Goal: Task Accomplishment & Management: Use online tool/utility

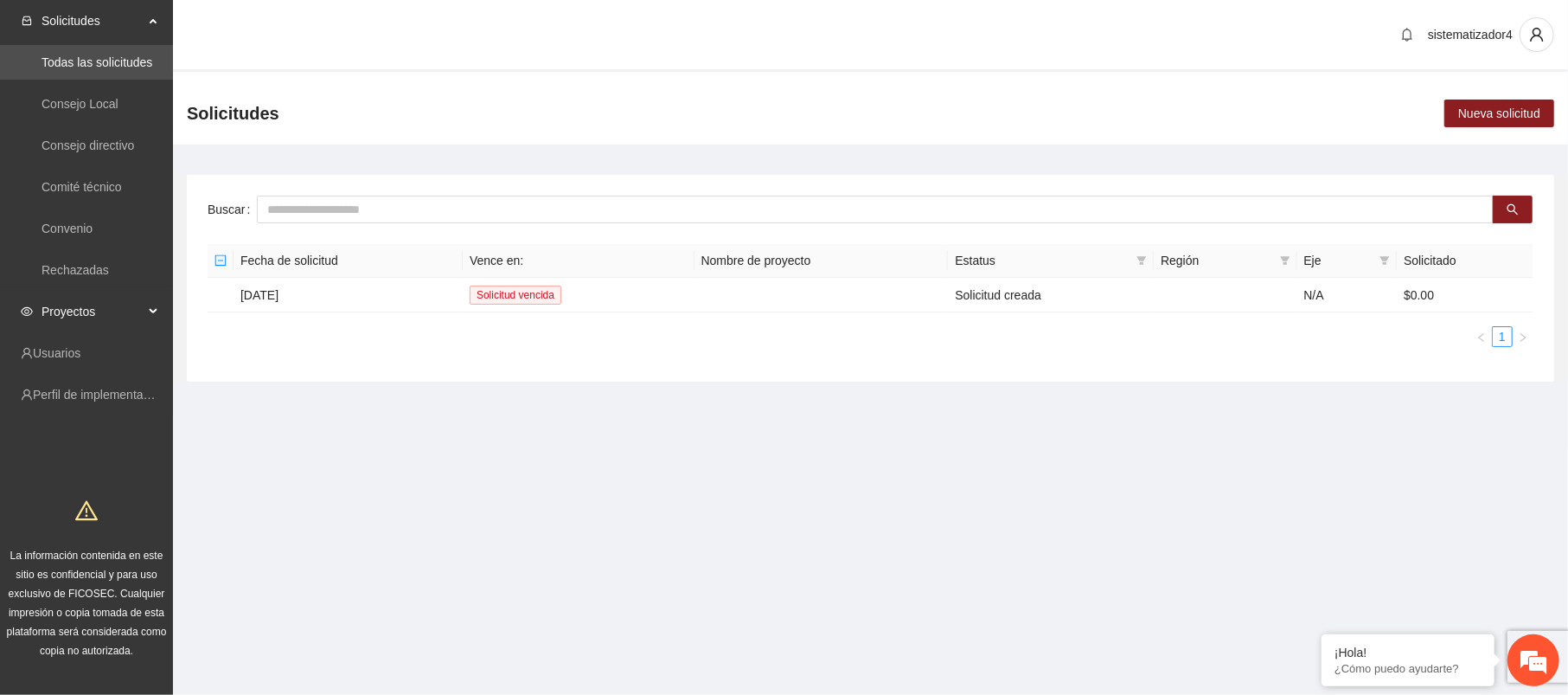
click at [117, 314] on span "Proyectos" at bounding box center [92, 312] width 102 height 35
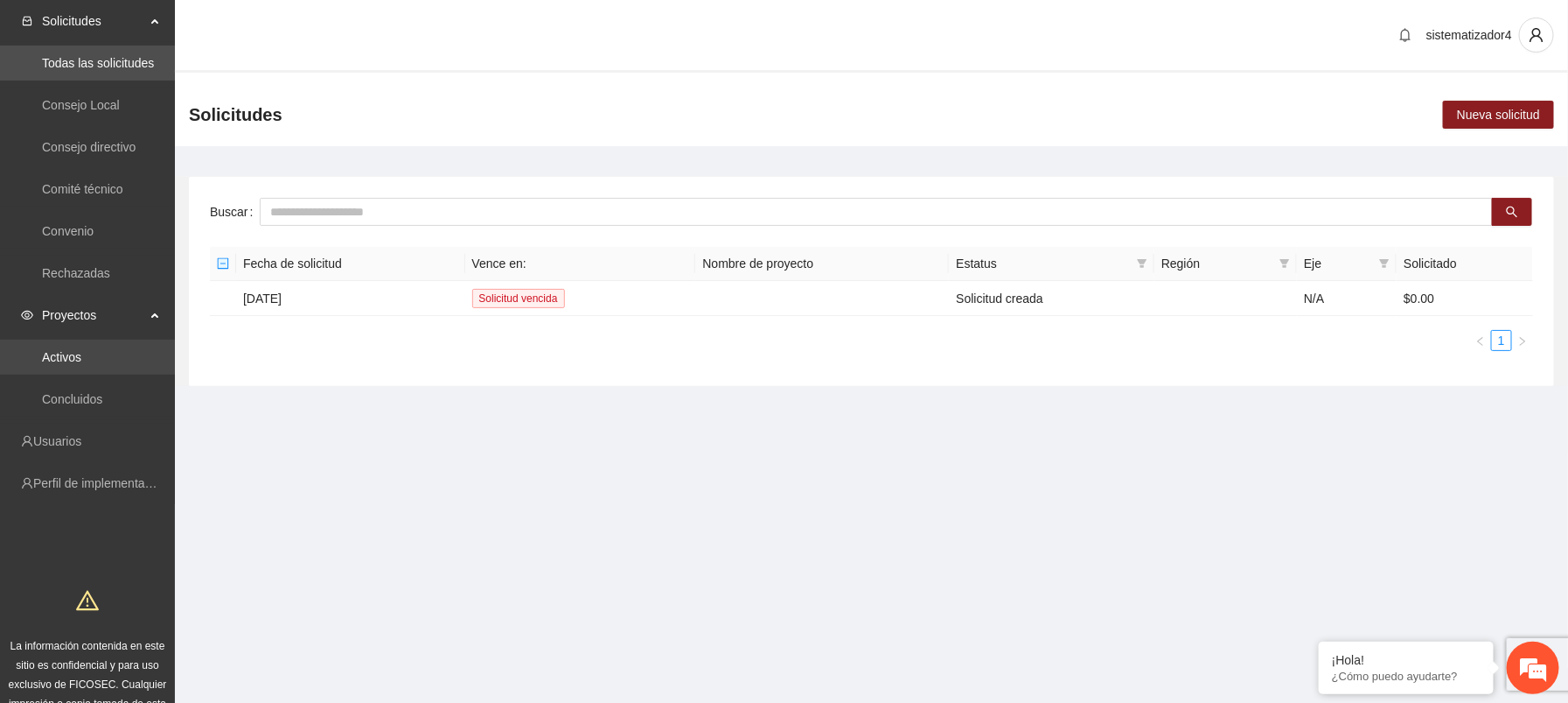
click at [80, 363] on link "Activos" at bounding box center [61, 357] width 39 height 14
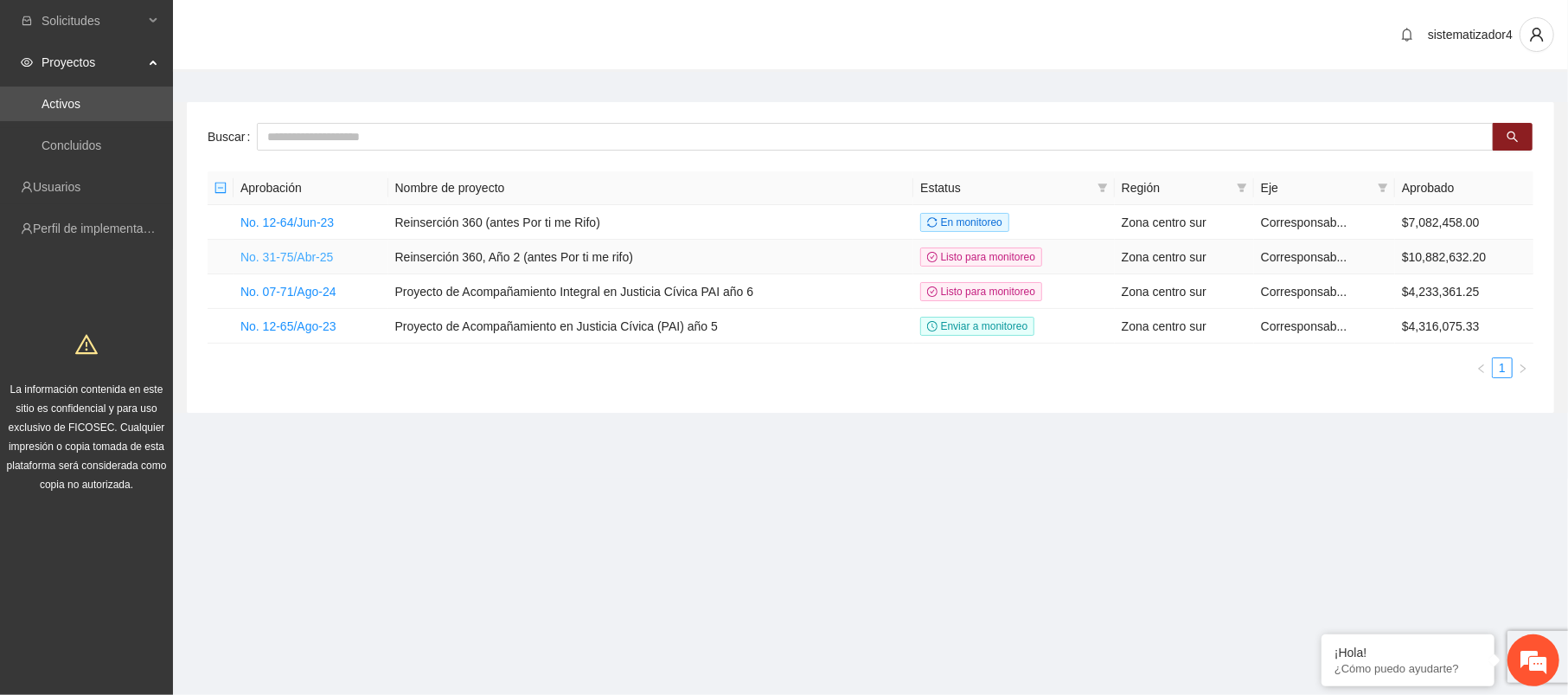
click at [307, 250] on link "No. 31-75/Abr-25" at bounding box center [286, 257] width 93 height 14
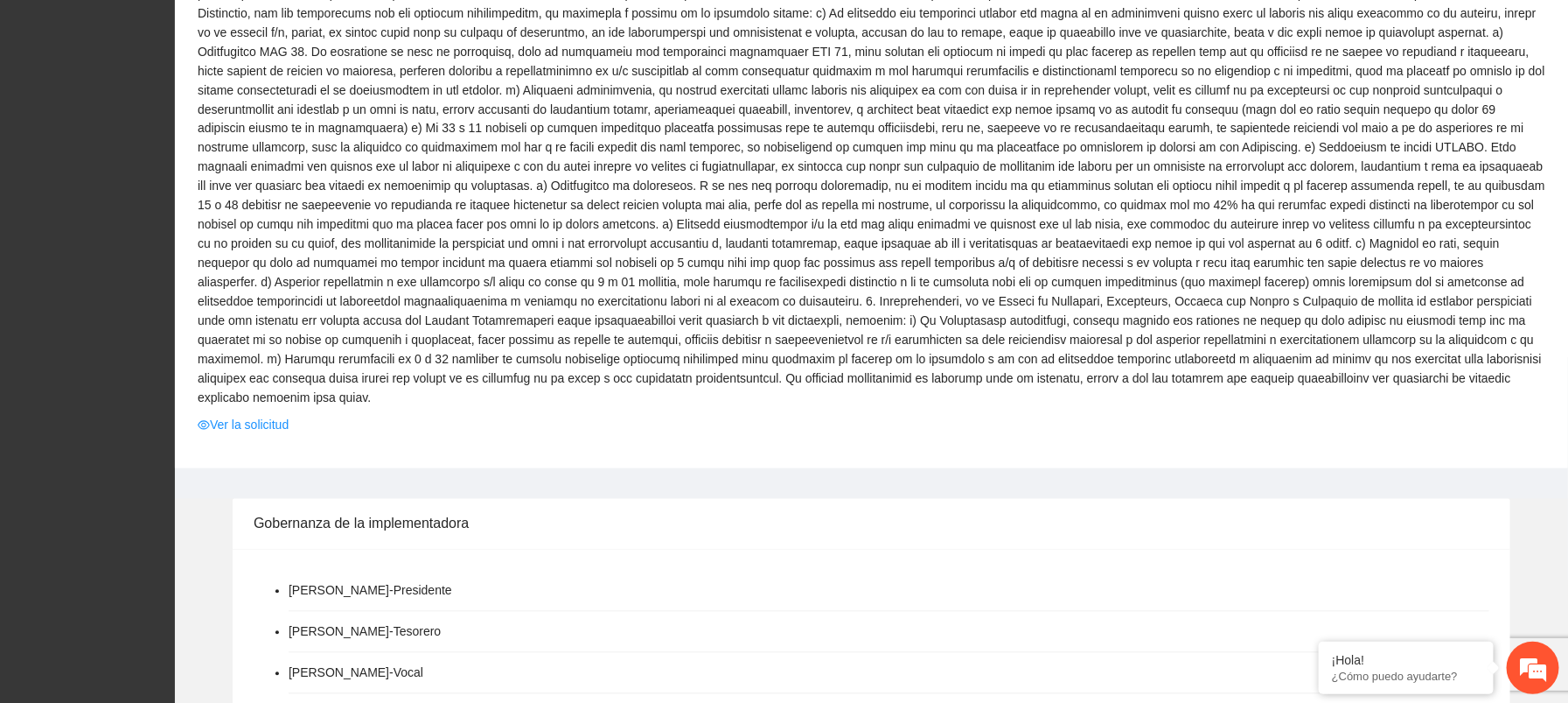
scroll to position [1634, 0]
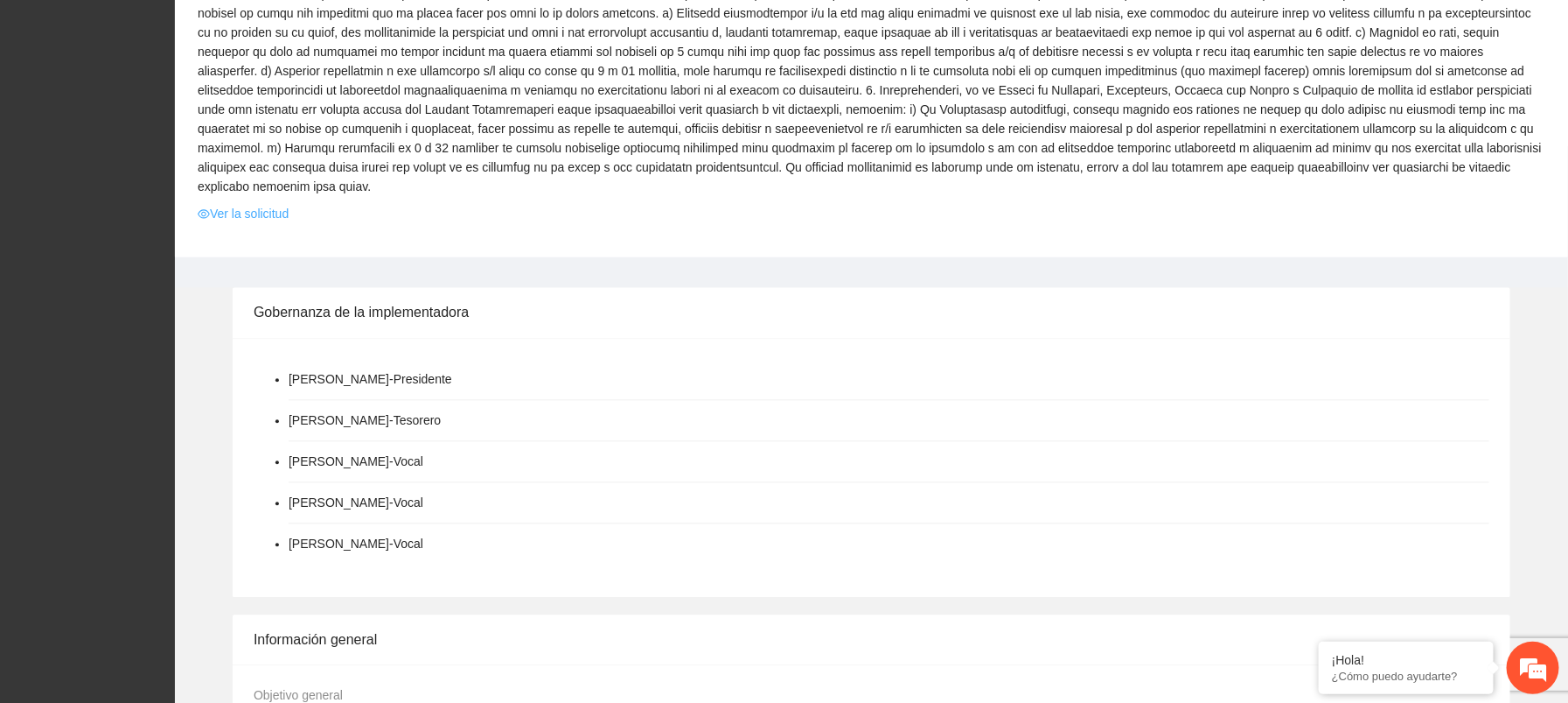
click at [216, 204] on link "Ver la solicitud" at bounding box center [243, 213] width 91 height 20
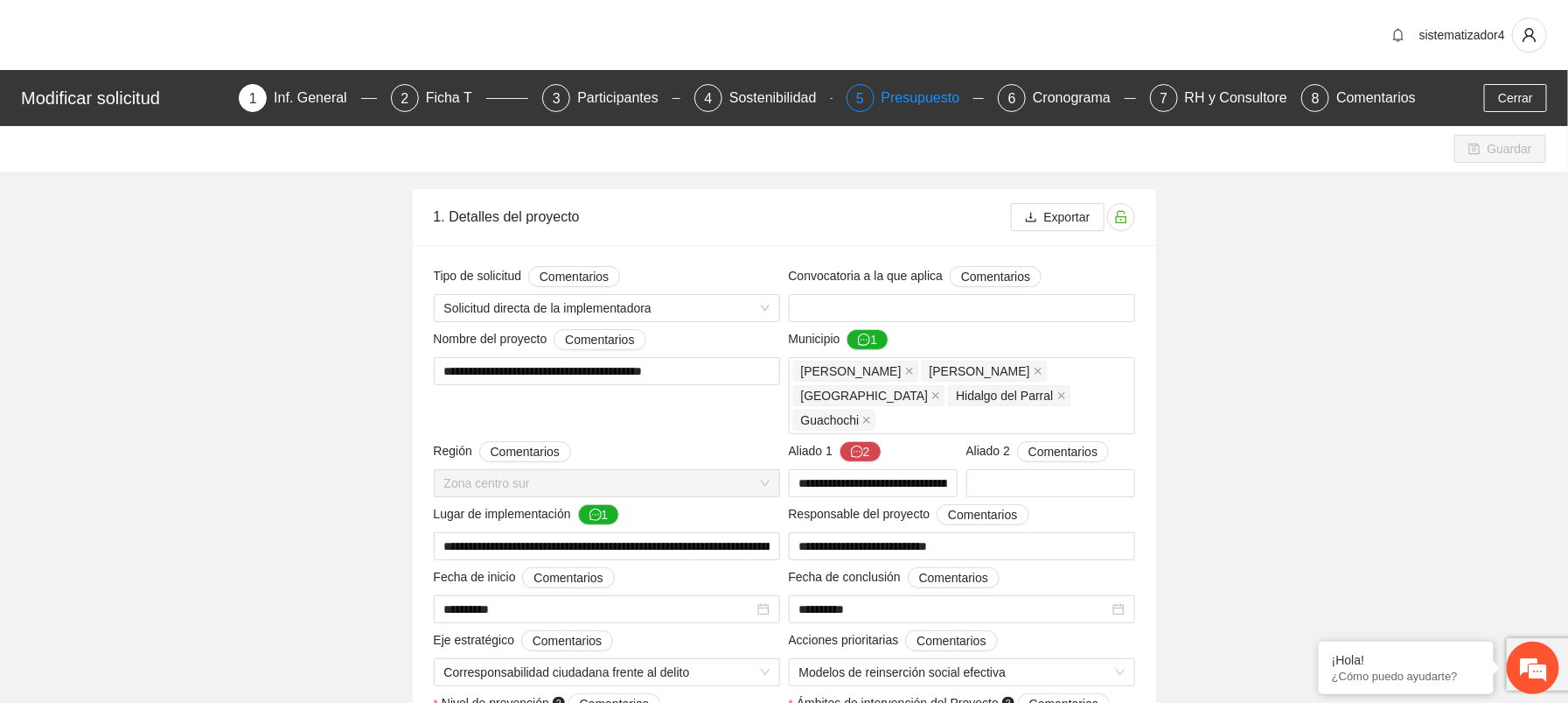
click at [936, 94] on div "Presupuesto" at bounding box center [928, 98] width 93 height 28
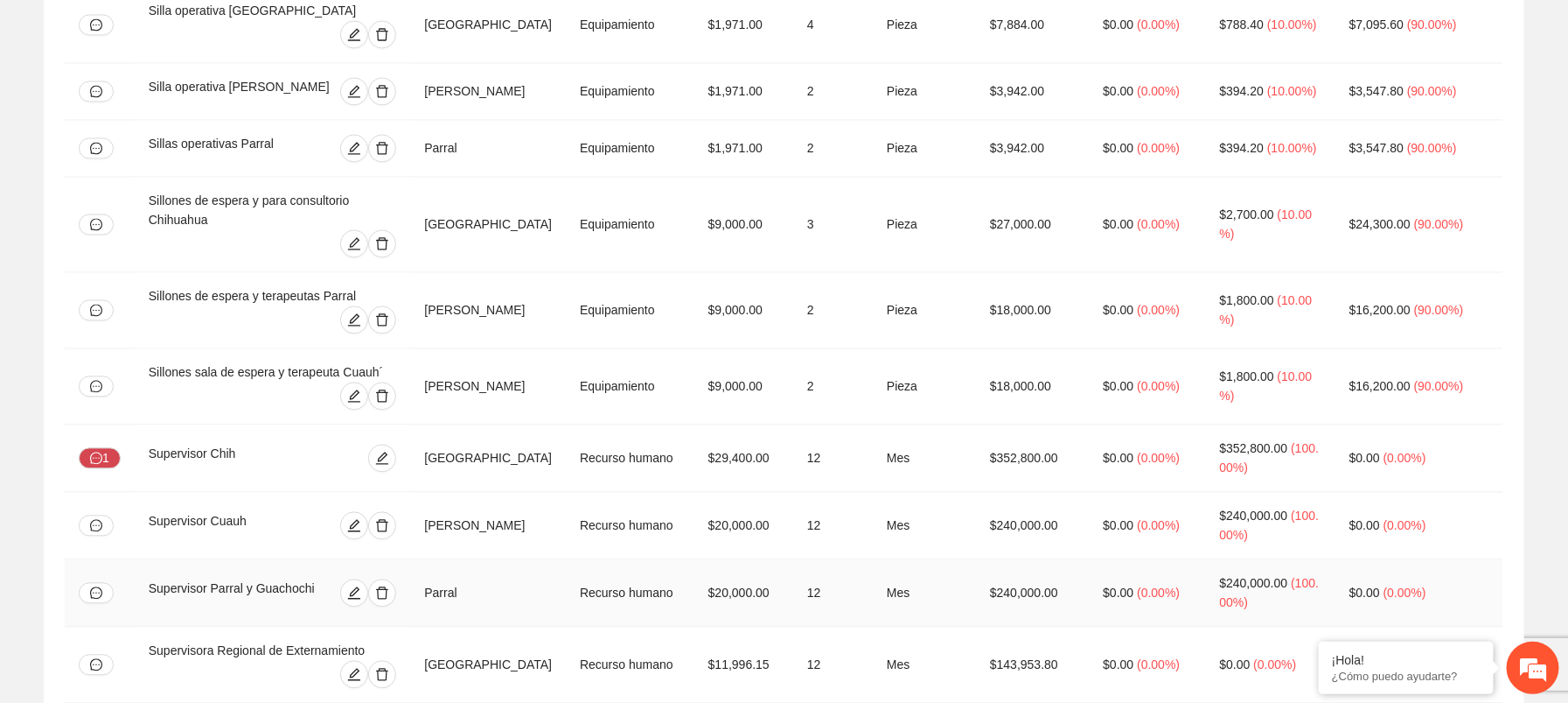
scroll to position [8865, 0]
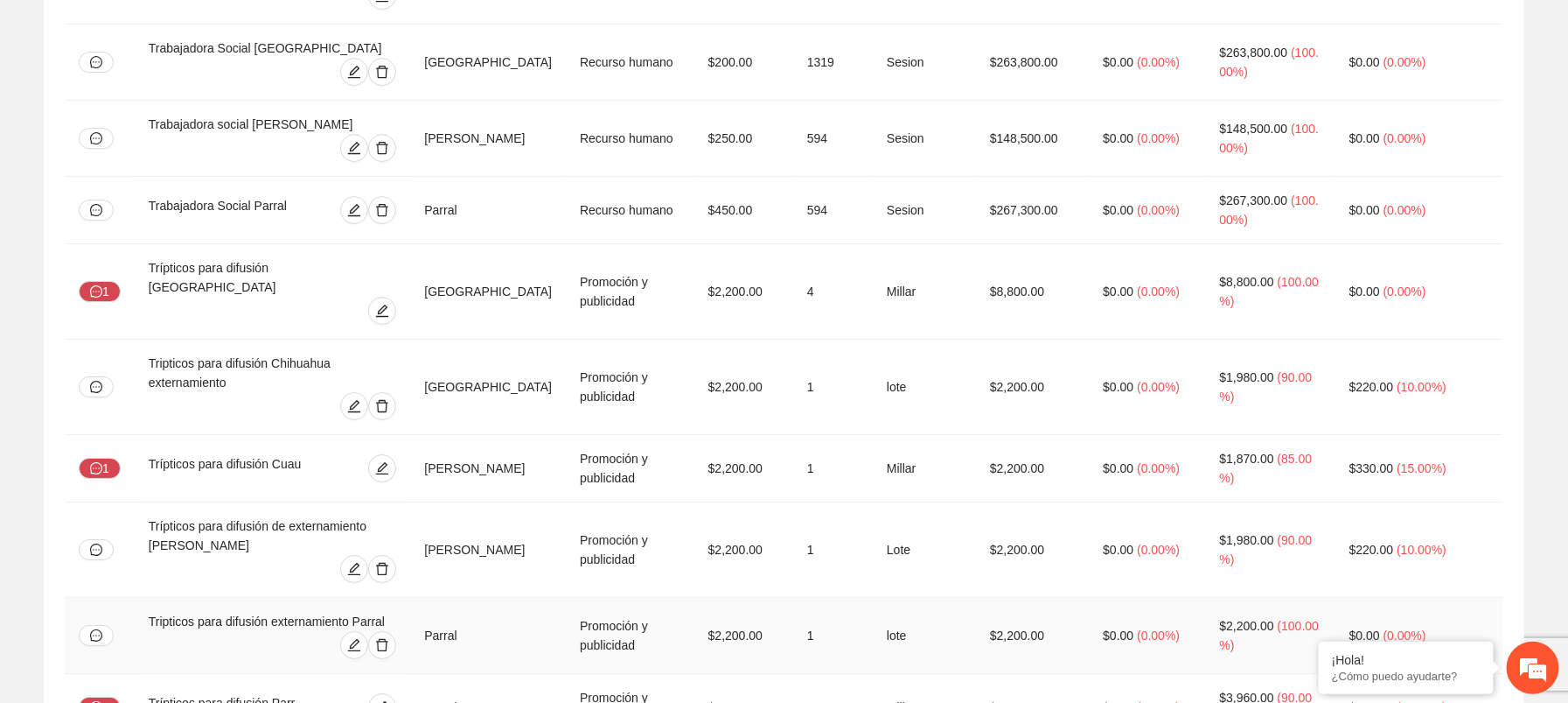
click at [1014, 598] on td "$2,200.00" at bounding box center [1032, 636] width 113 height 76
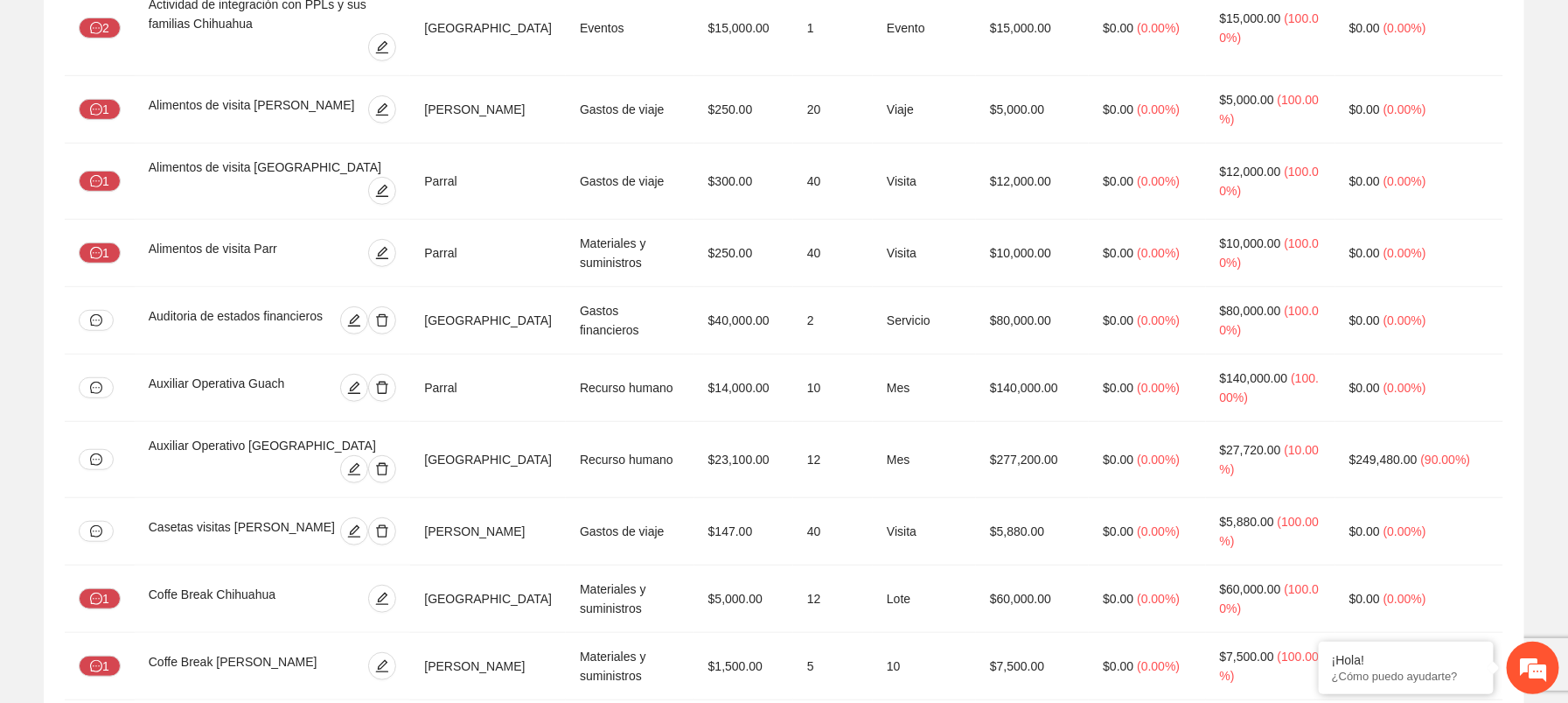
scroll to position [0, 0]
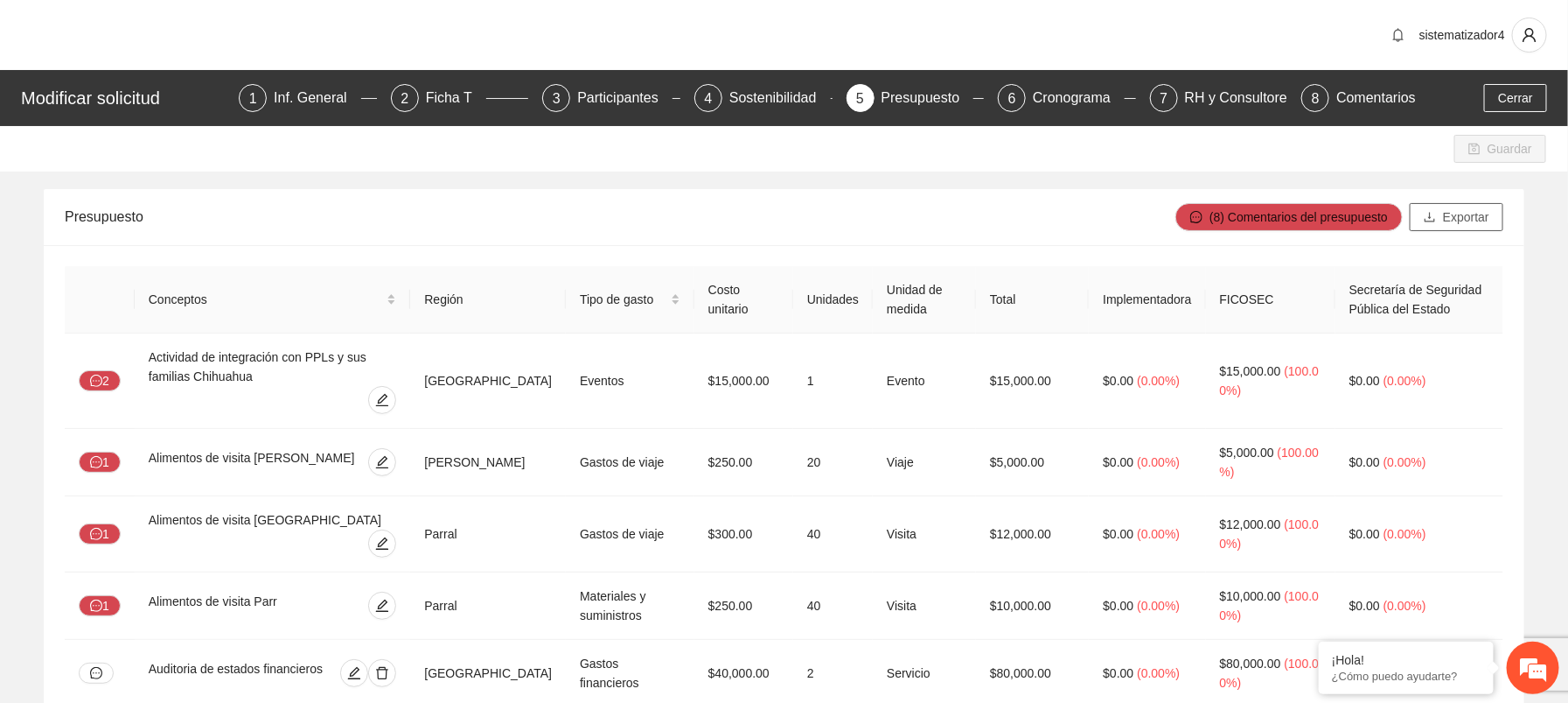
click at [1487, 223] on span "Exportar" at bounding box center [1467, 217] width 47 height 20
click at [1534, 101] on button "Cerrar" at bounding box center [1516, 98] width 63 height 28
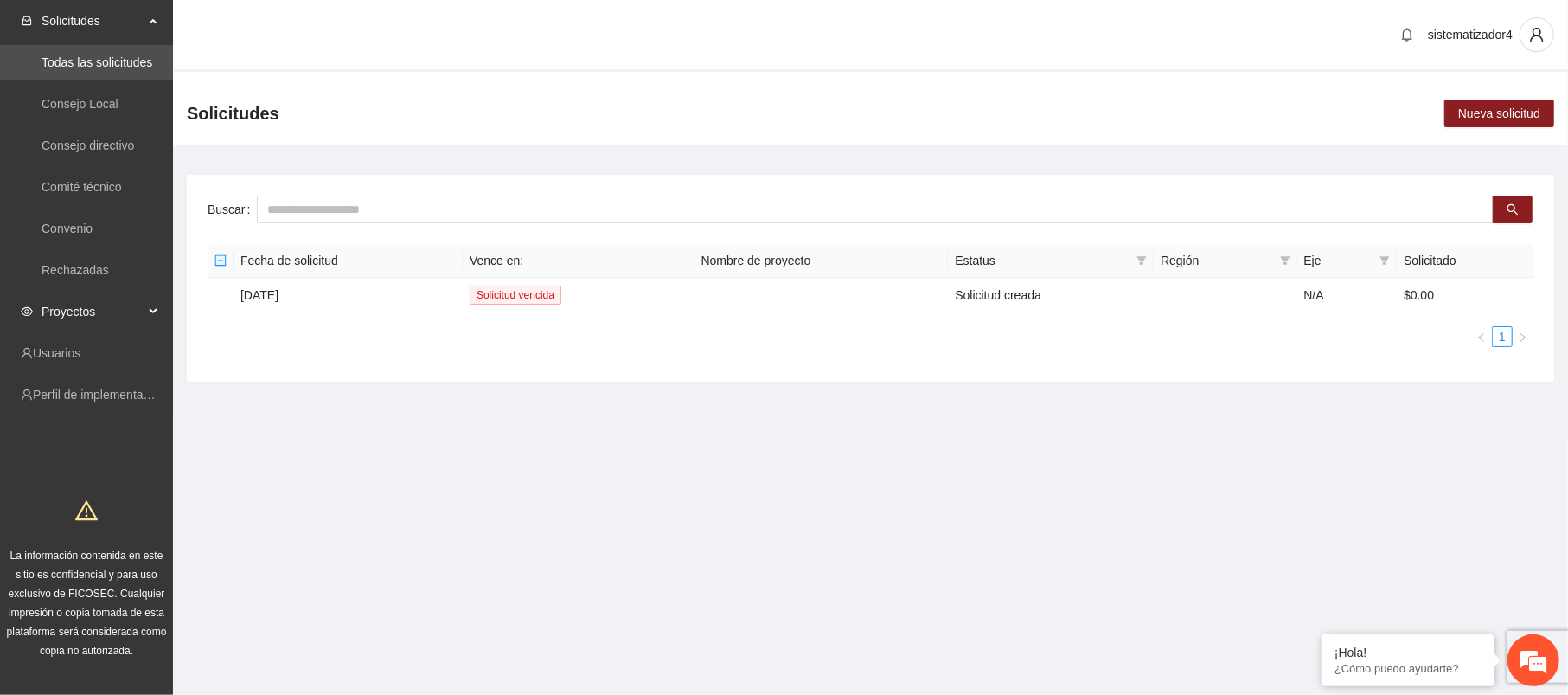
click at [79, 310] on span "Proyectos" at bounding box center [92, 312] width 102 height 35
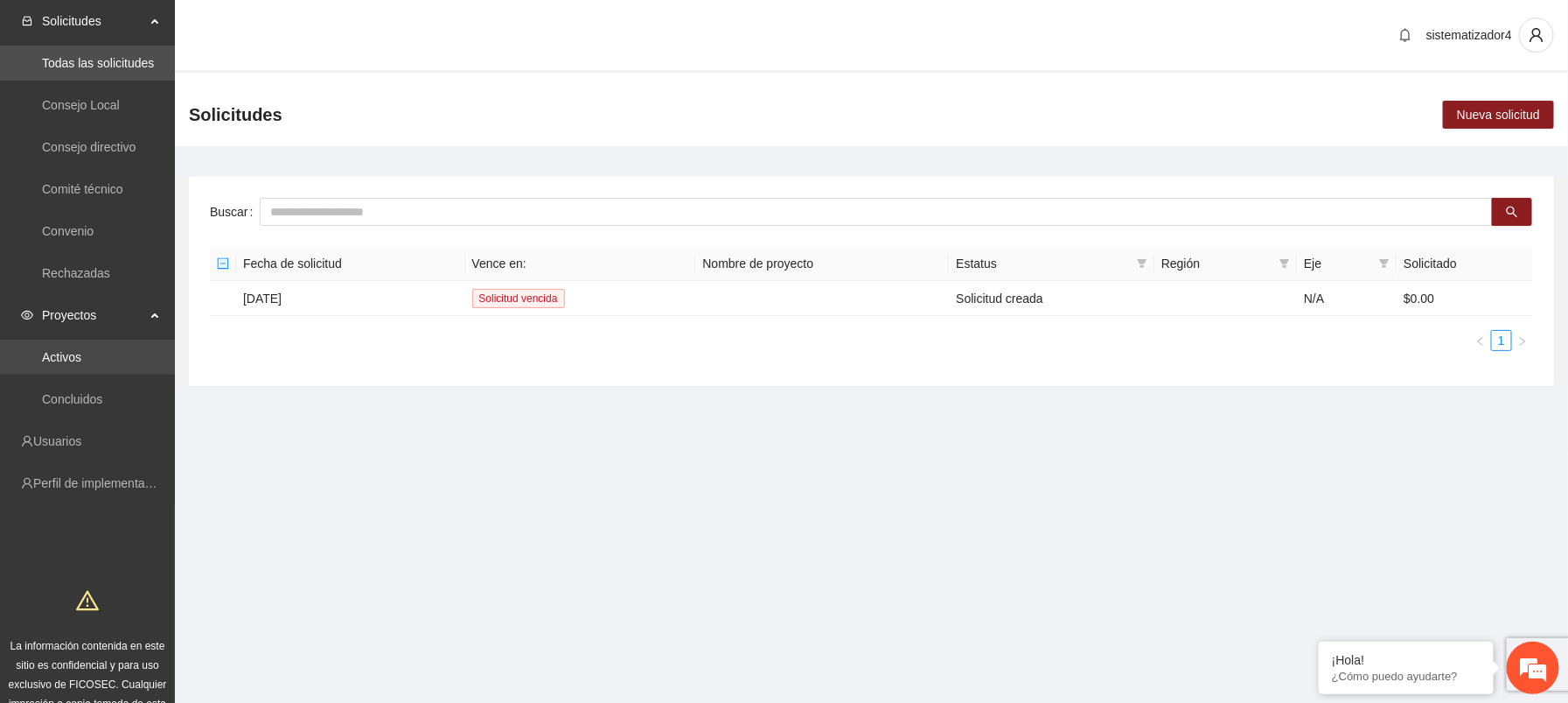
click at [59, 355] on link "Activos" at bounding box center [61, 357] width 39 height 14
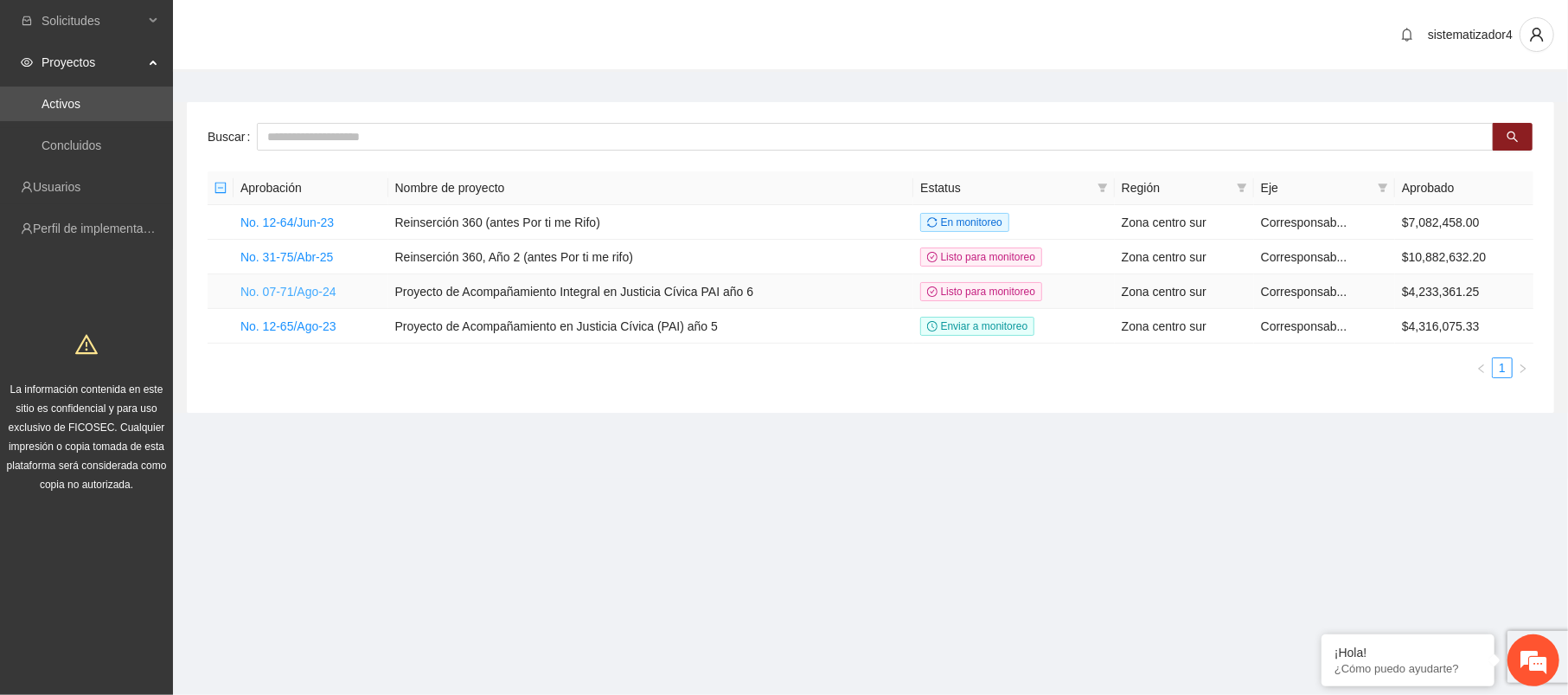
click at [306, 286] on link "No. 07-71/Ago-24" at bounding box center [288, 291] width 96 height 14
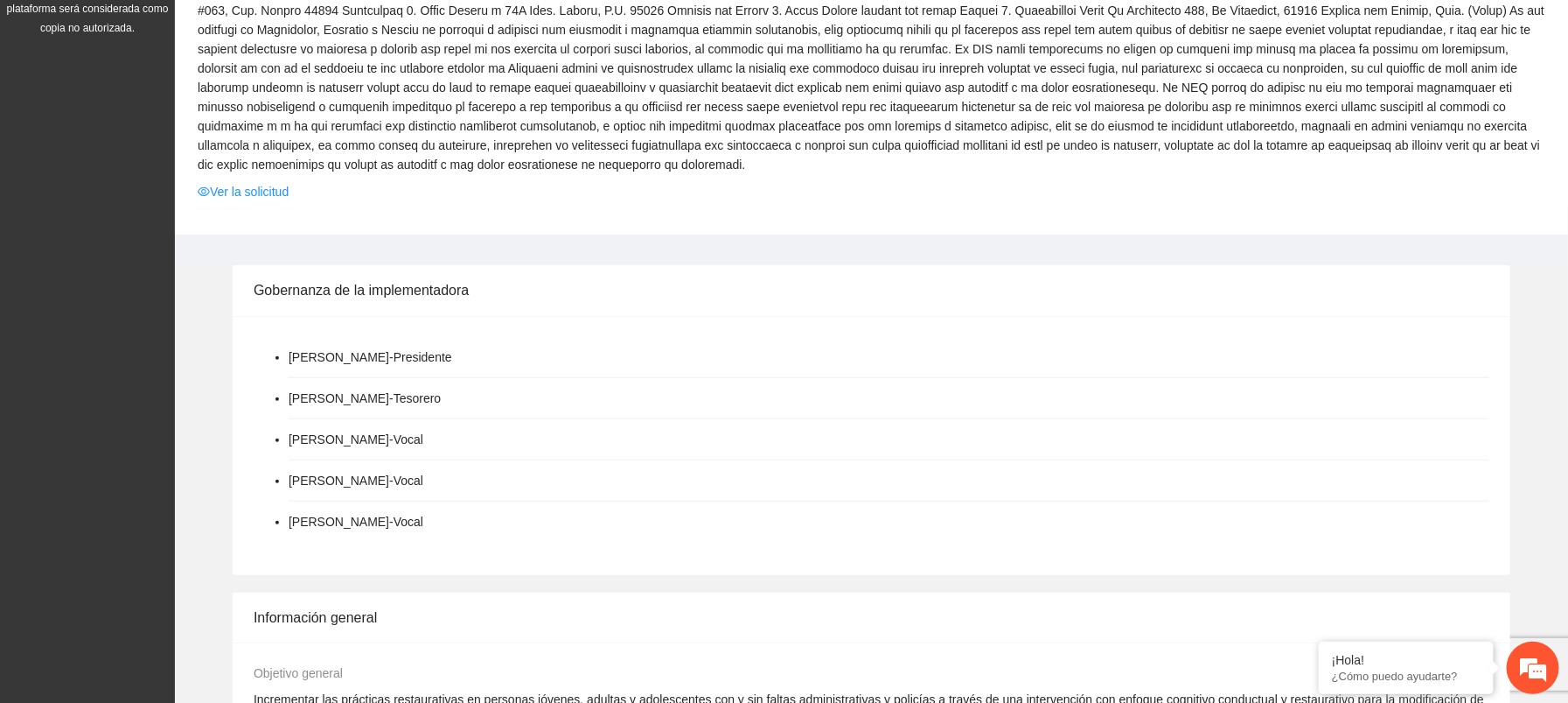
scroll to position [466, 0]
click at [254, 193] on link "Ver la solicitud" at bounding box center [243, 187] width 91 height 20
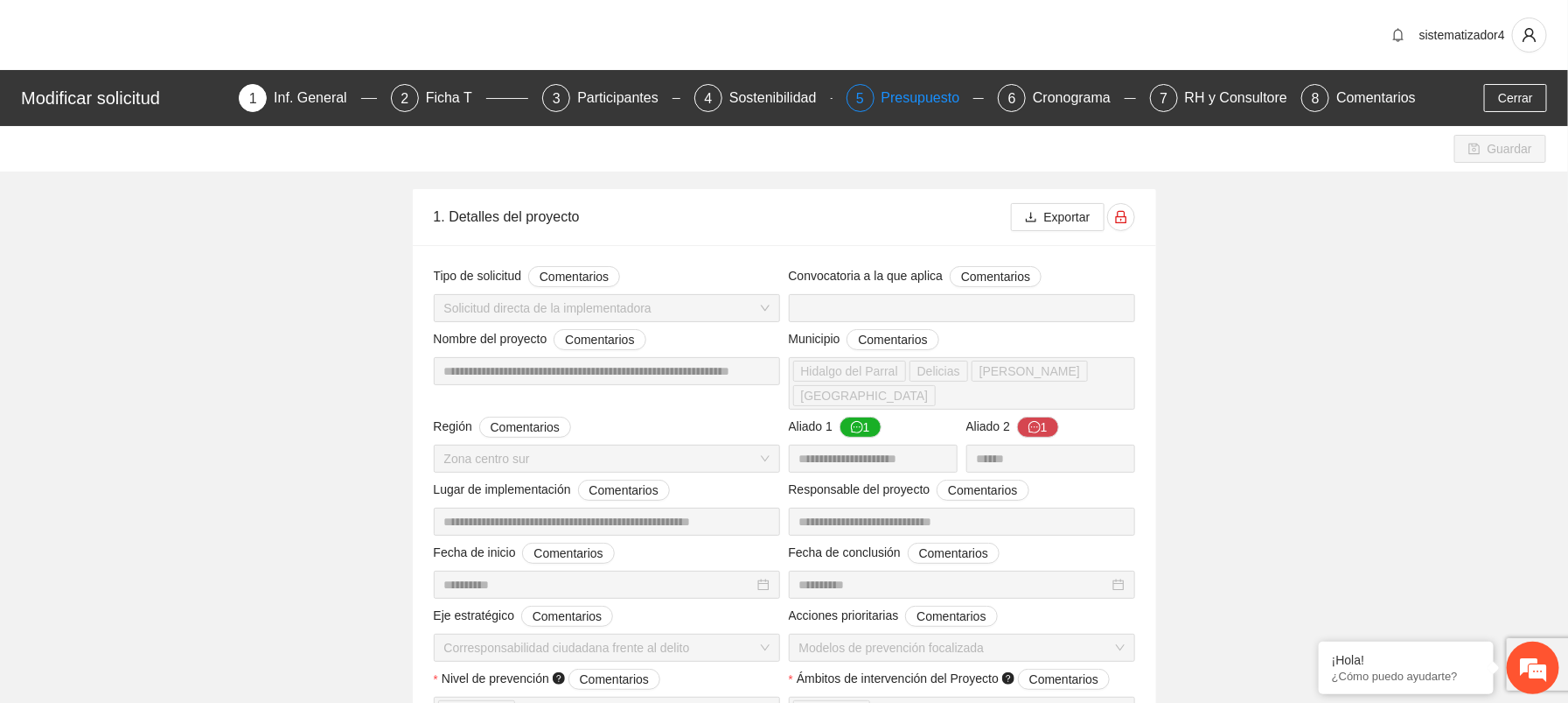
click at [894, 91] on div "Presupuesto" at bounding box center [928, 98] width 93 height 28
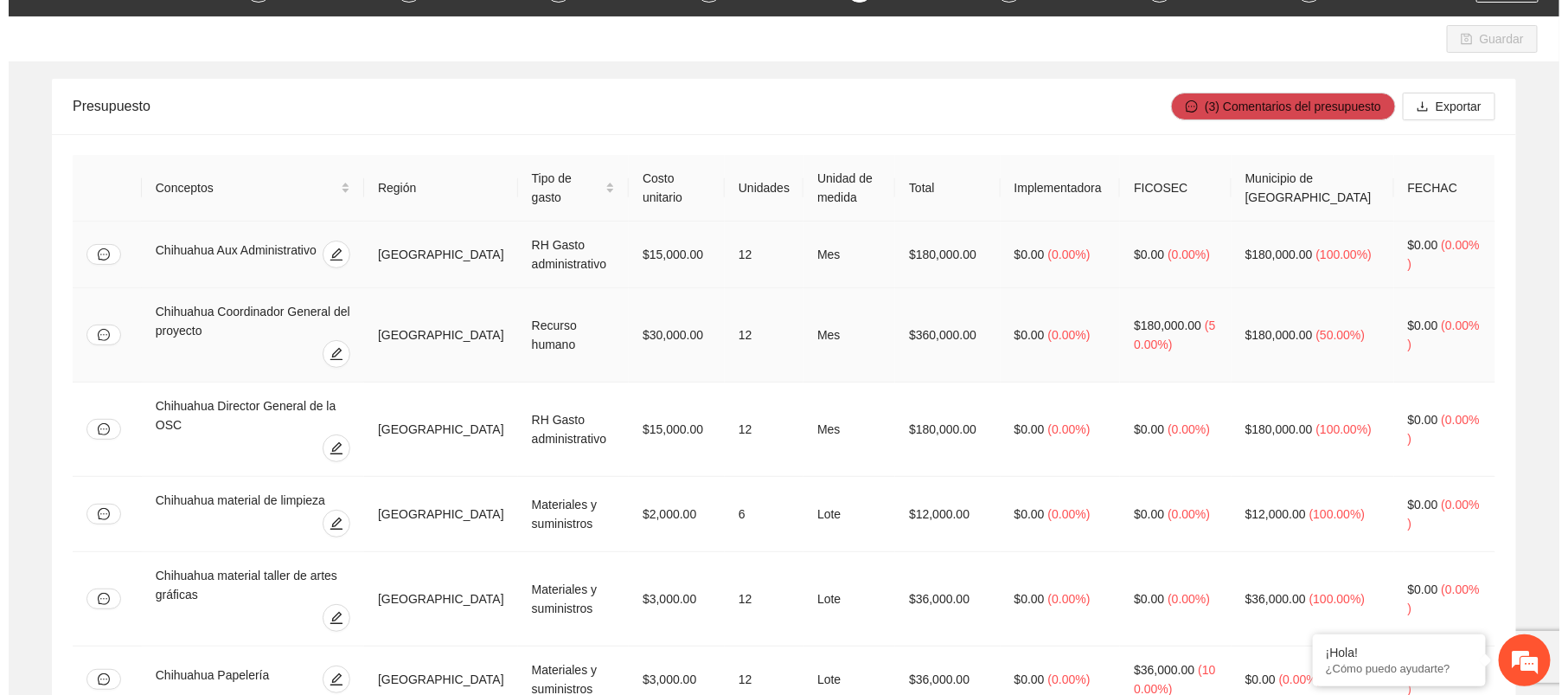
scroll to position [115, 0]
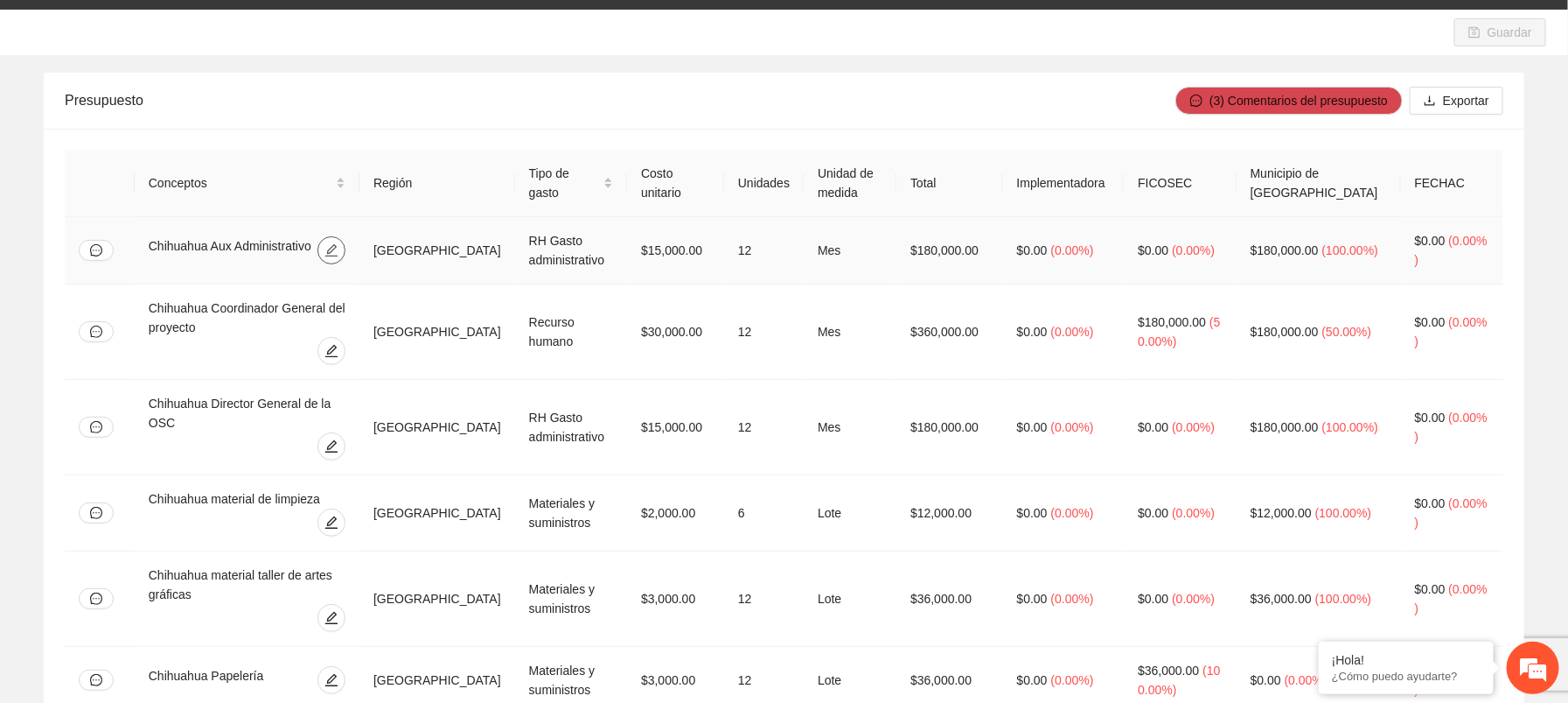
click at [344, 254] on span "edit" at bounding box center [331, 250] width 26 height 14
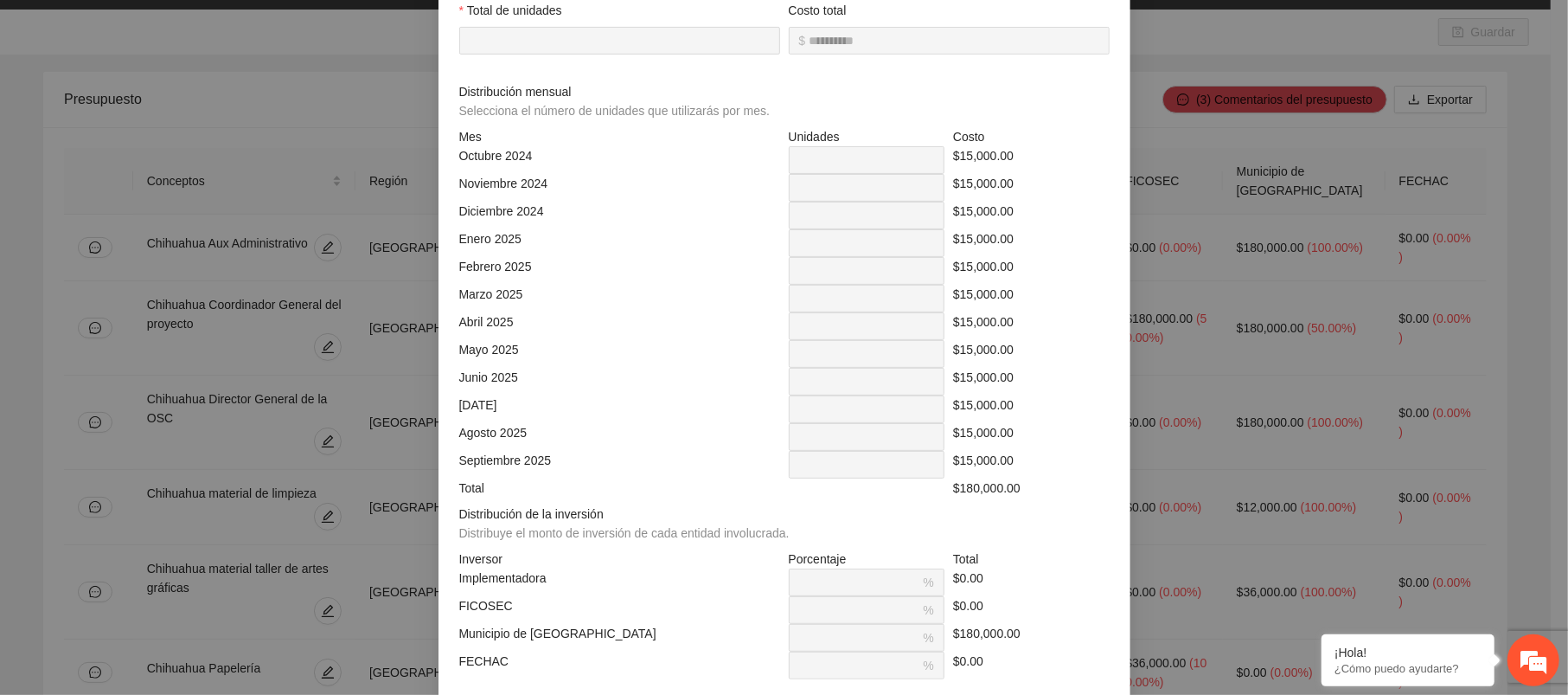
scroll to position [346, 0]
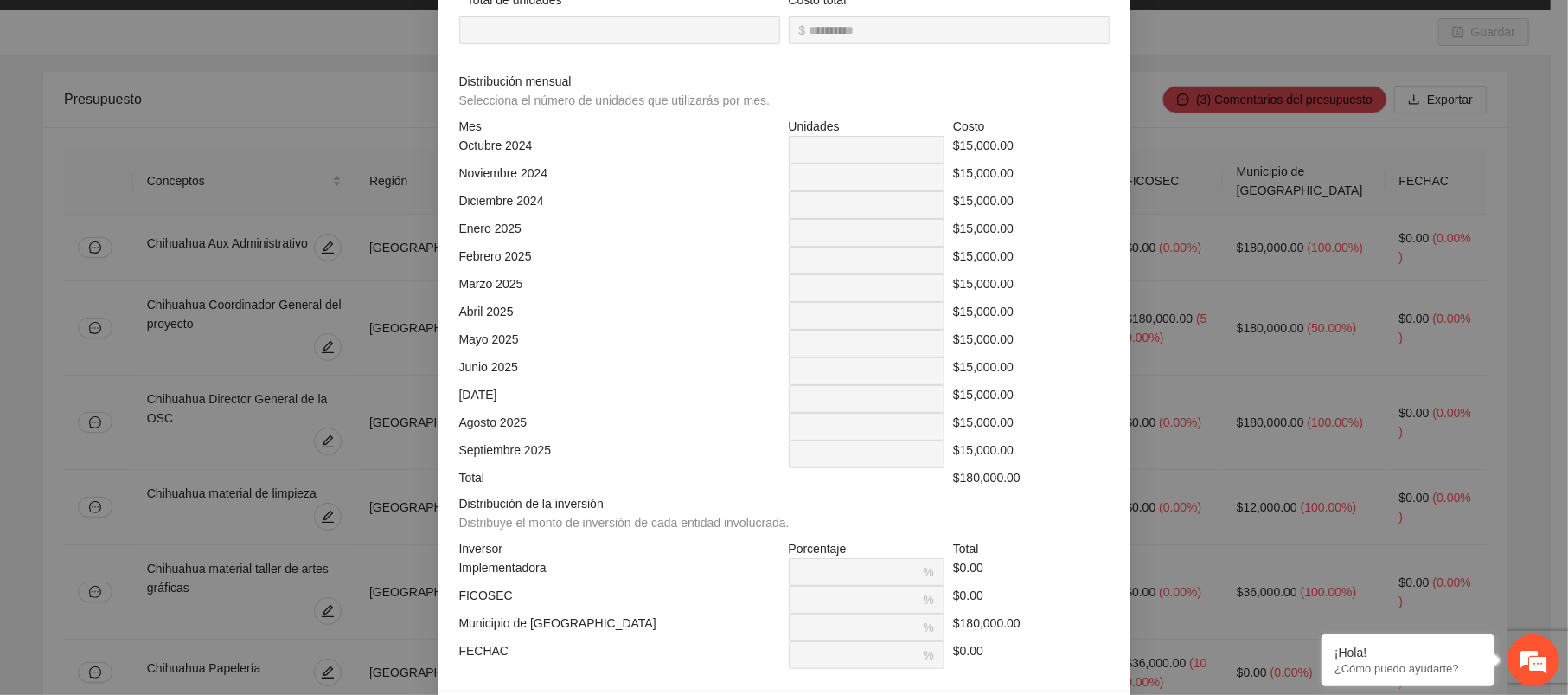
click at [339, 82] on div "**********" at bounding box center [784, 347] width 1568 height 695
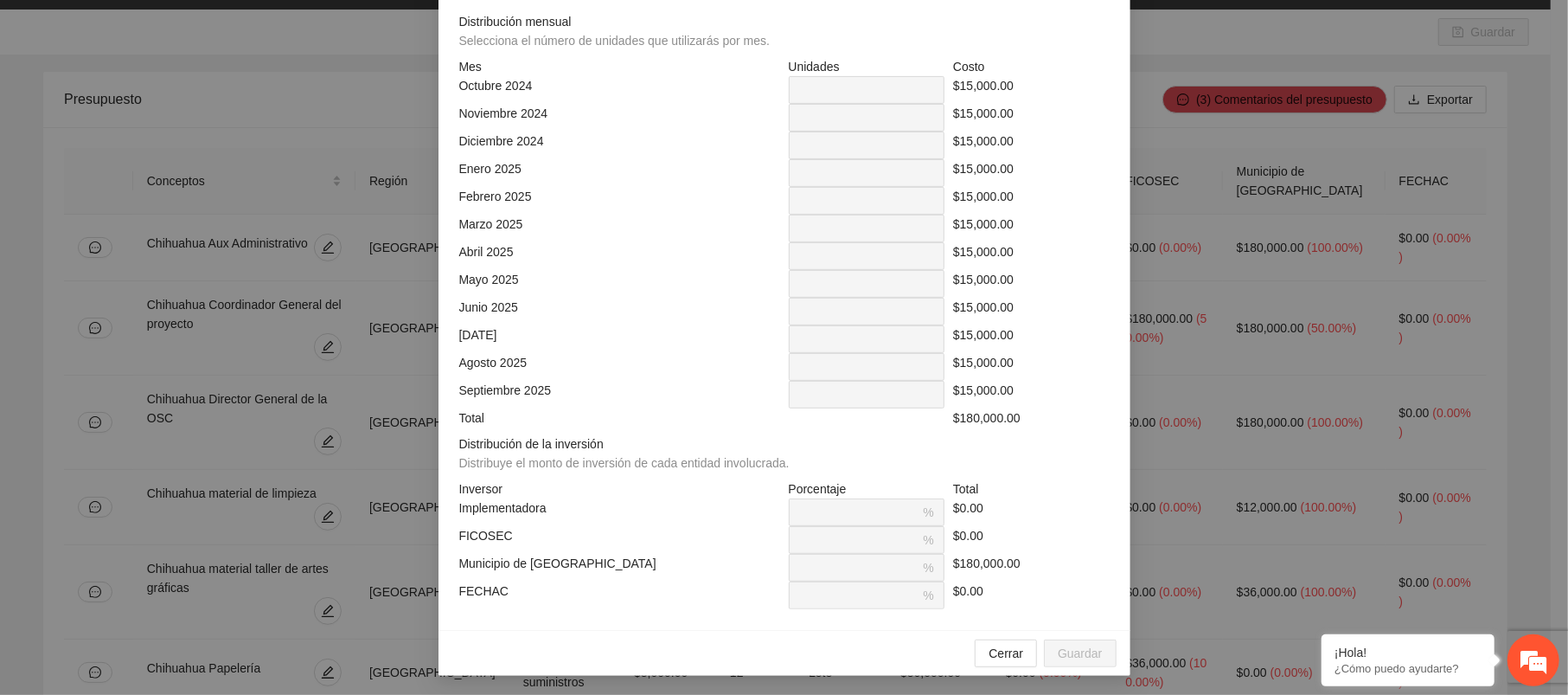
scroll to position [407, 0]
click at [1002, 658] on span "Cerrar" at bounding box center [1006, 652] width 35 height 19
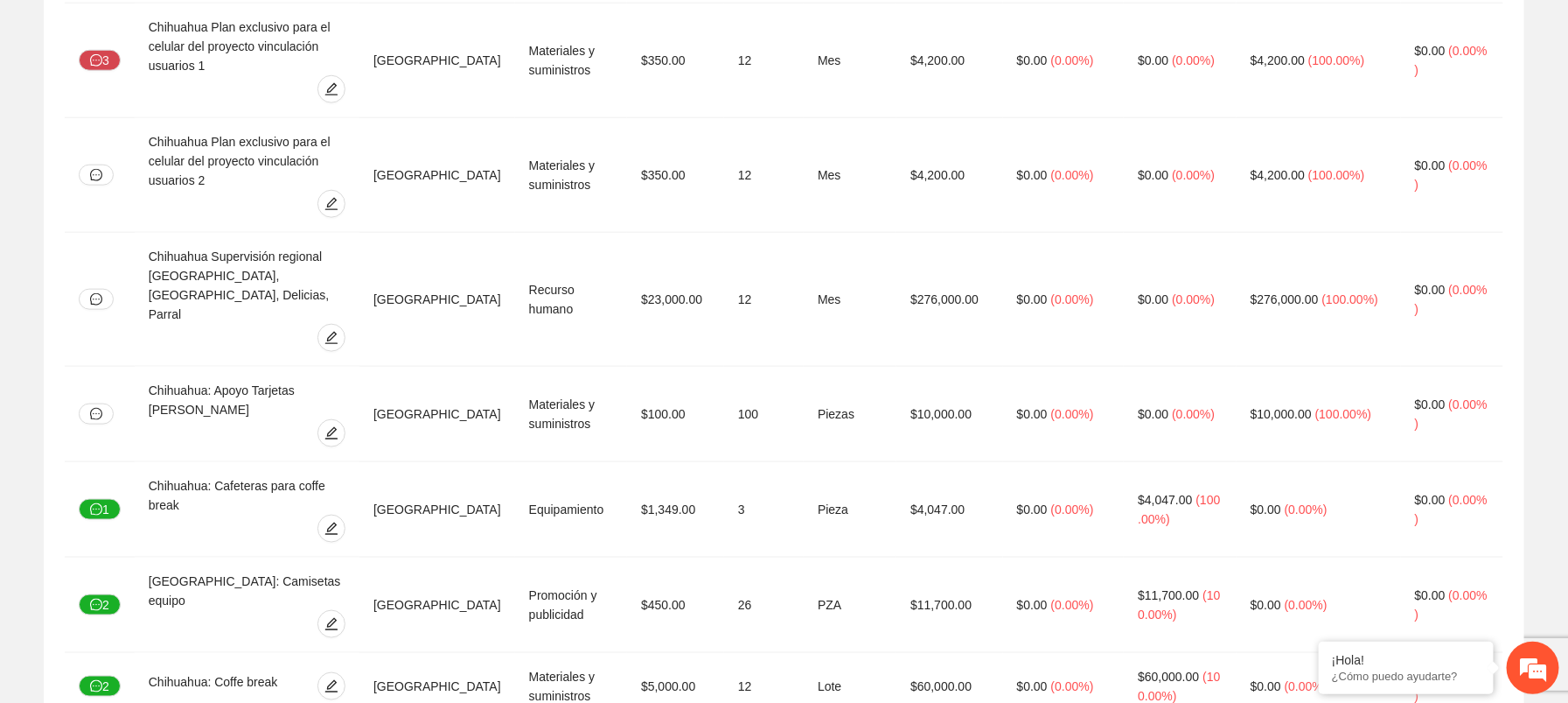
scroll to position [0, 0]
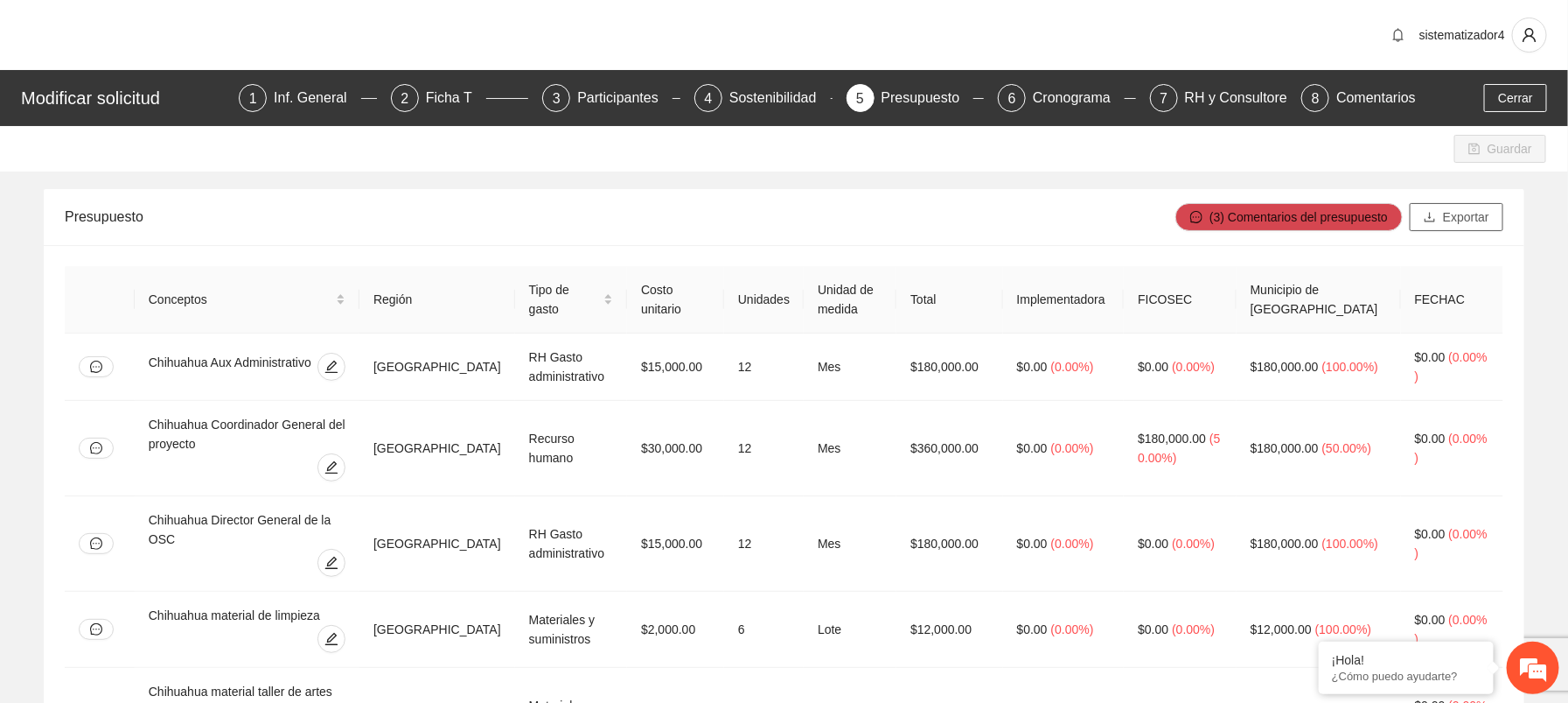
click at [1468, 210] on span "Exportar" at bounding box center [1467, 217] width 47 height 20
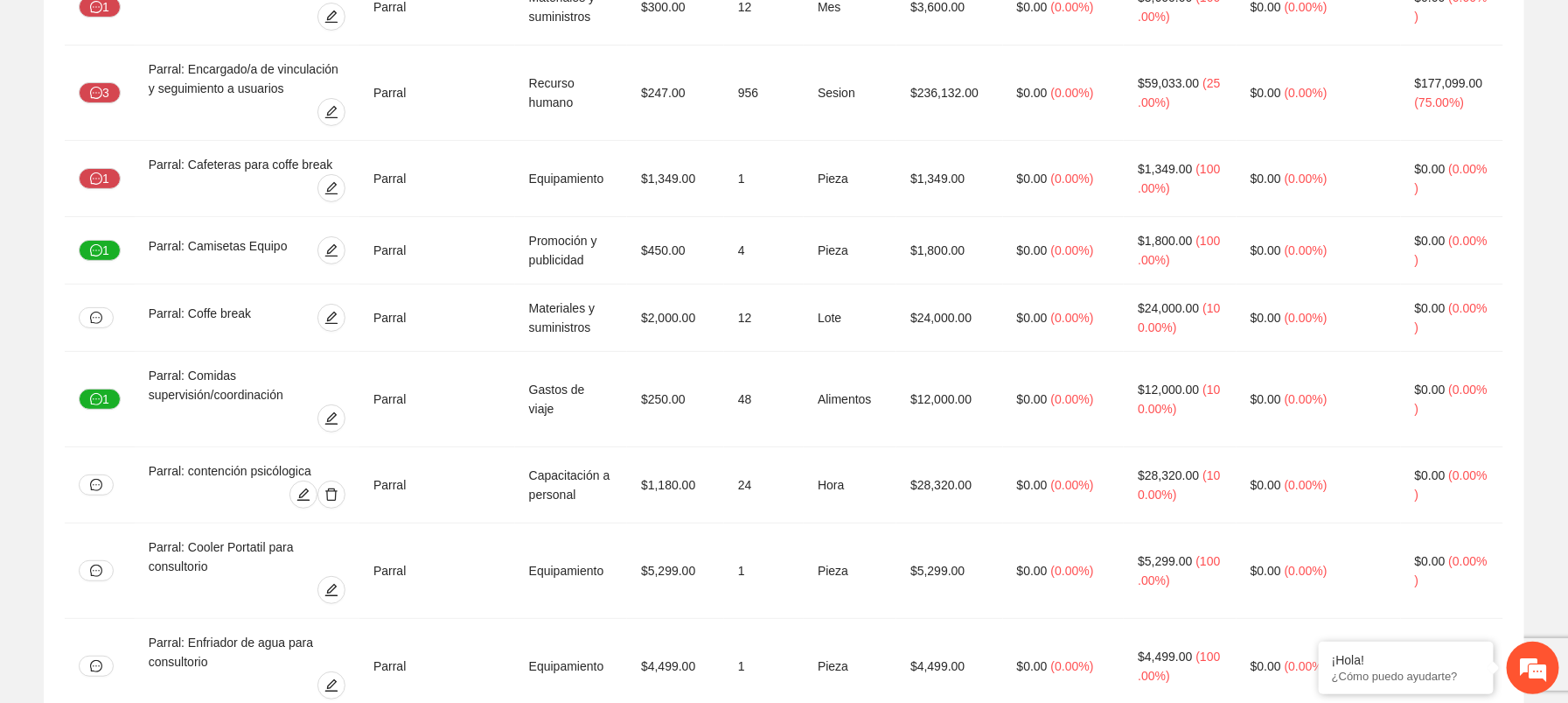
scroll to position [9359, 0]
